Goal: Task Accomplishment & Management: Manage account settings

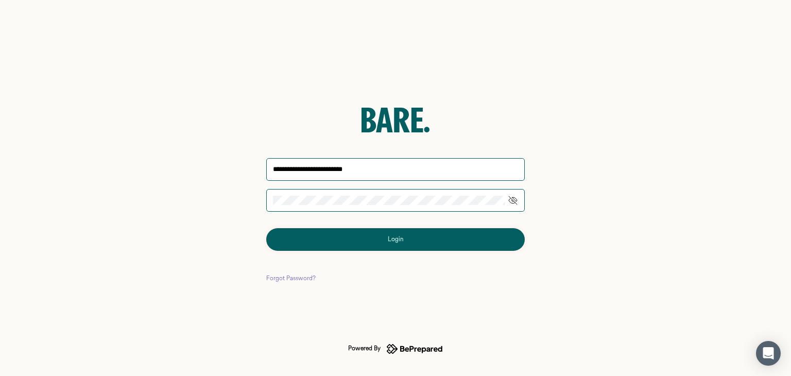
click at [293, 276] on div "Forgot Password?" at bounding box center [290, 279] width 49 height 10
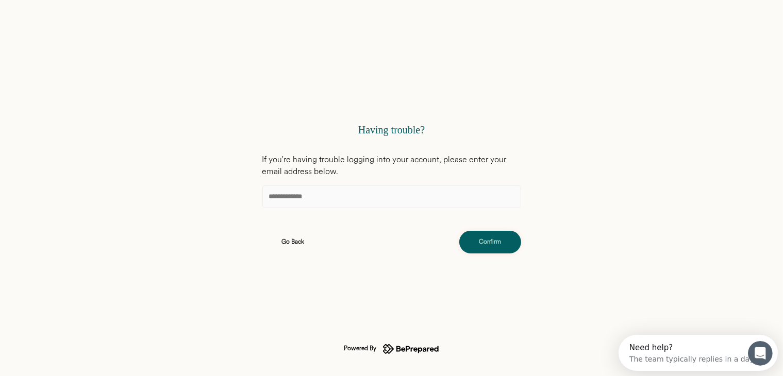
click at [319, 199] on input at bounding box center [391, 196] width 259 height 23
click at [316, 198] on input at bounding box center [391, 196] width 259 height 23
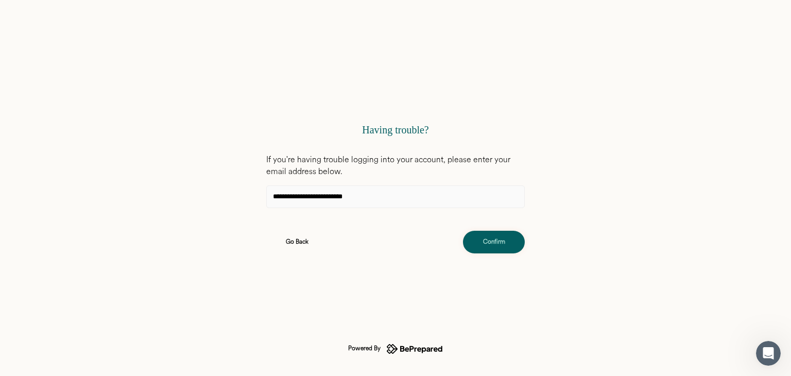
type input "**********"
click at [493, 240] on div "Confirm" at bounding box center [494, 242] width 22 height 10
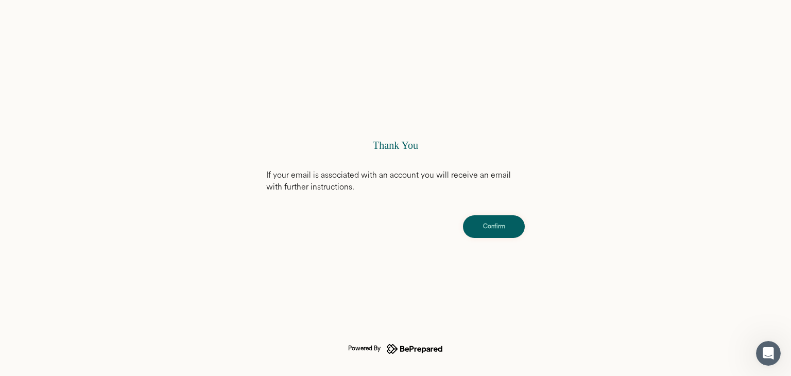
click at [495, 224] on div "Confirm" at bounding box center [494, 227] width 22 height 10
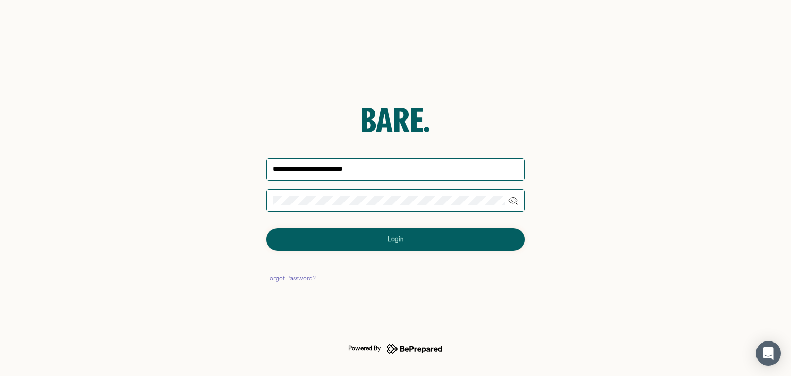
click at [400, 238] on div "Login" at bounding box center [395, 239] width 15 height 10
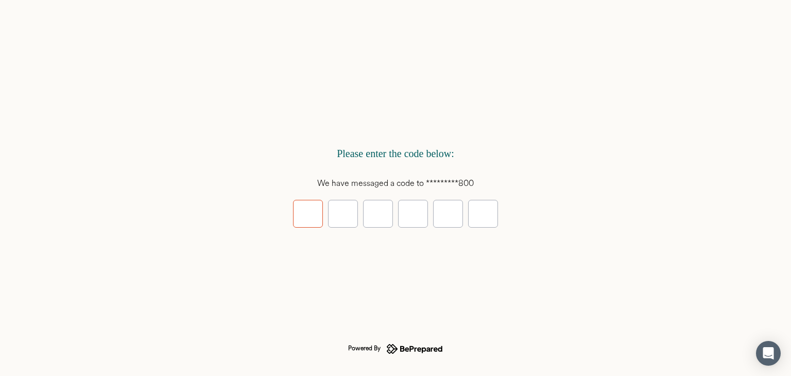
click at [306, 213] on input "tel" at bounding box center [308, 214] width 30 height 28
type input "*"
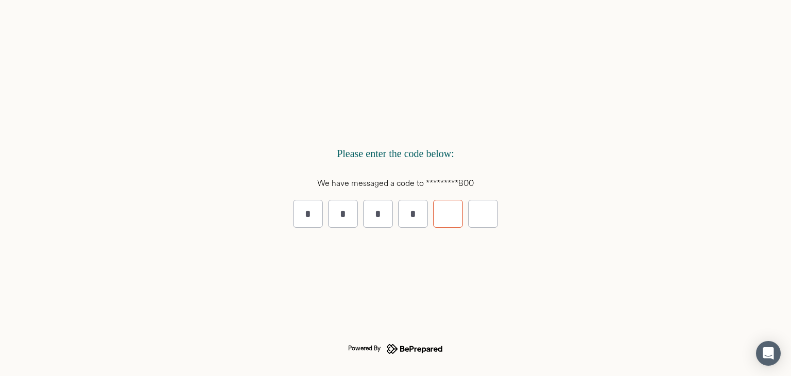
type input "*"
